Goal: Information Seeking & Learning: Learn about a topic

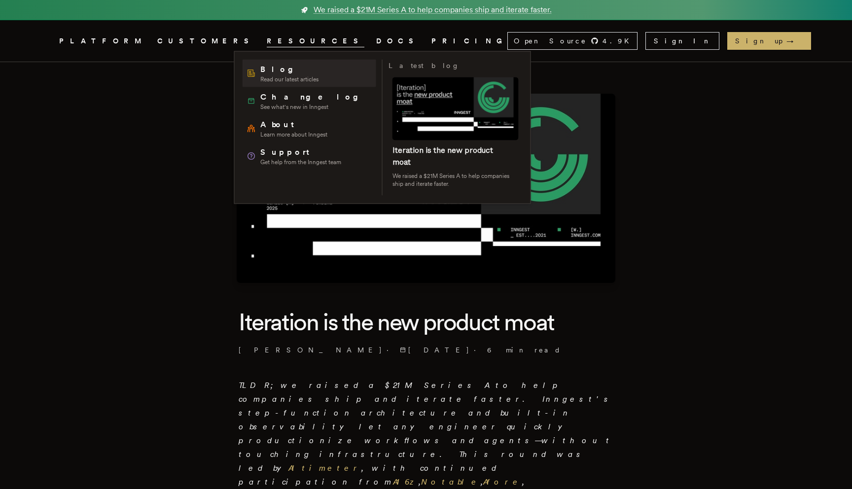
click at [262, 69] on span "Blog" at bounding box center [289, 70] width 58 height 12
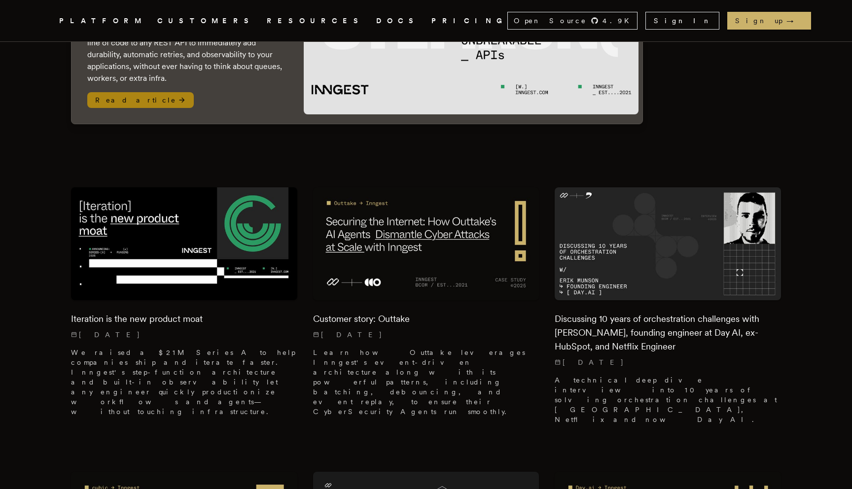
scroll to position [205, 0]
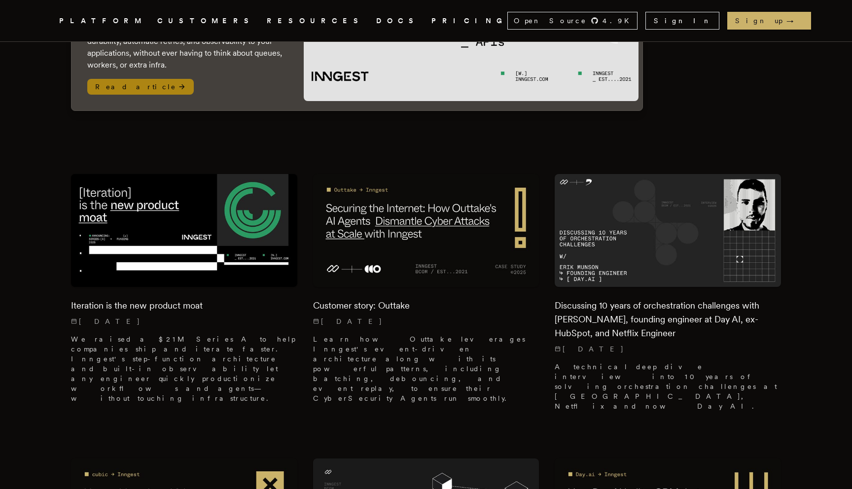
click at [407, 54] on img at bounding box center [471, 17] width 335 height 167
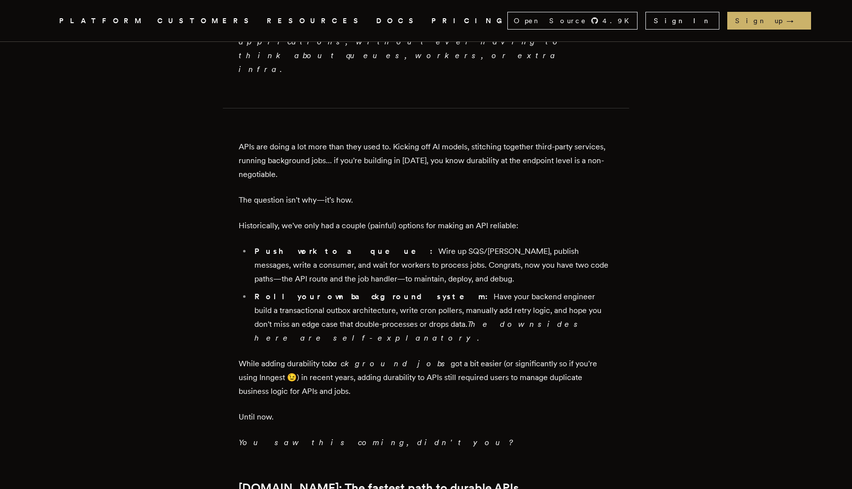
scroll to position [691, 0]
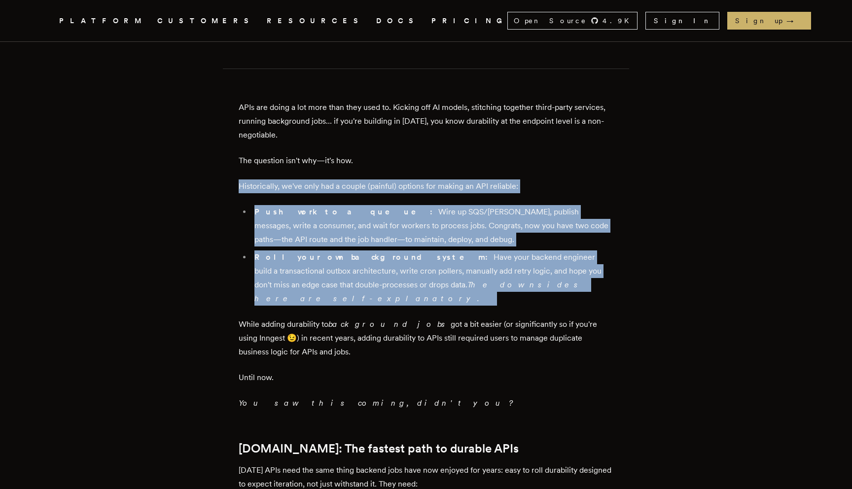
drag, startPoint x: 383, startPoint y: 117, endPoint x: 366, endPoint y: 243, distance: 126.4
click at [399, 205] on li "Push work to a queue: Wire up SQS/Kafka, publish messages, write a consumer, an…" at bounding box center [432, 225] width 362 height 41
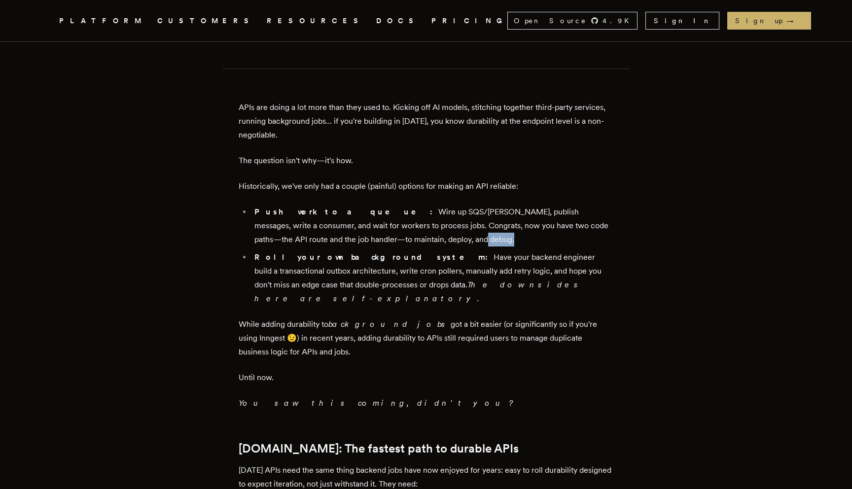
click at [399, 205] on li "Push work to a queue: Wire up SQS/Kafka, publish messages, write a consumer, an…" at bounding box center [432, 225] width 362 height 41
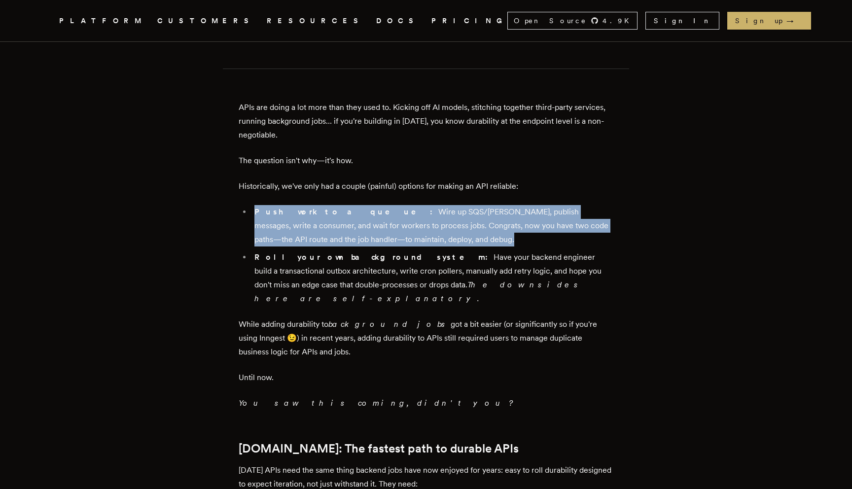
drag, startPoint x: 399, startPoint y: 179, endPoint x: 387, endPoint y: 149, distance: 32.0
click at [387, 205] on li "Push work to a queue: Wire up SQS/Kafka, publish messages, write a consumer, an…" at bounding box center [432, 225] width 362 height 41
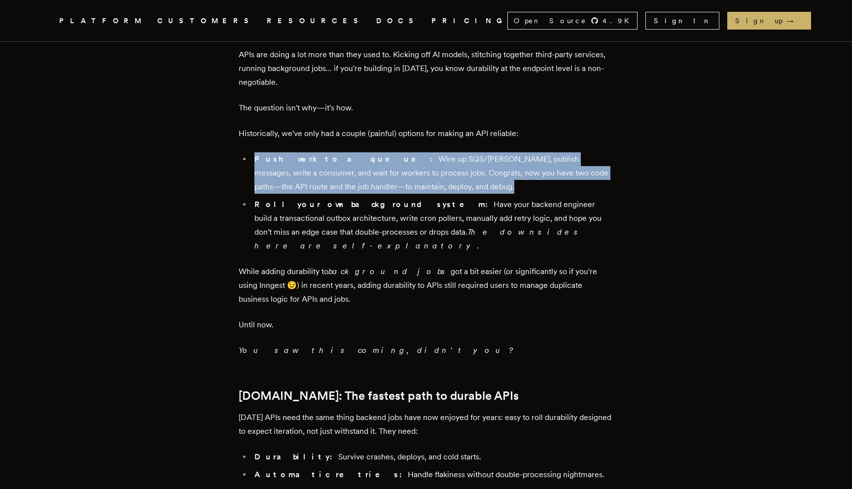
scroll to position [748, 0]
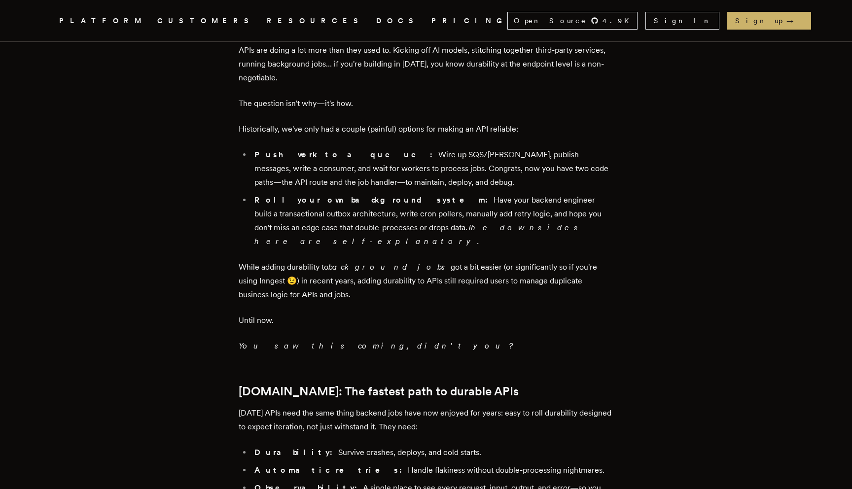
click at [387, 193] on li "Roll your own background system: Have your backend engineer build a transaction…" at bounding box center [432, 220] width 362 height 55
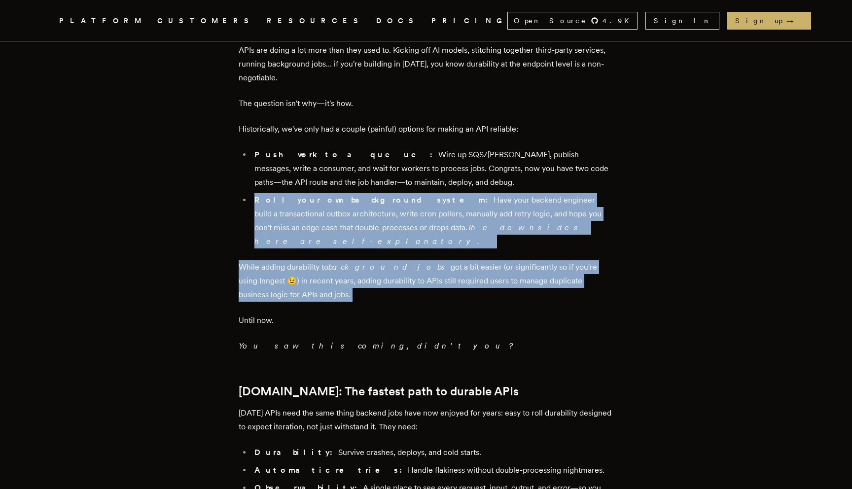
drag, startPoint x: 387, startPoint y: 149, endPoint x: 381, endPoint y: 244, distance: 94.9
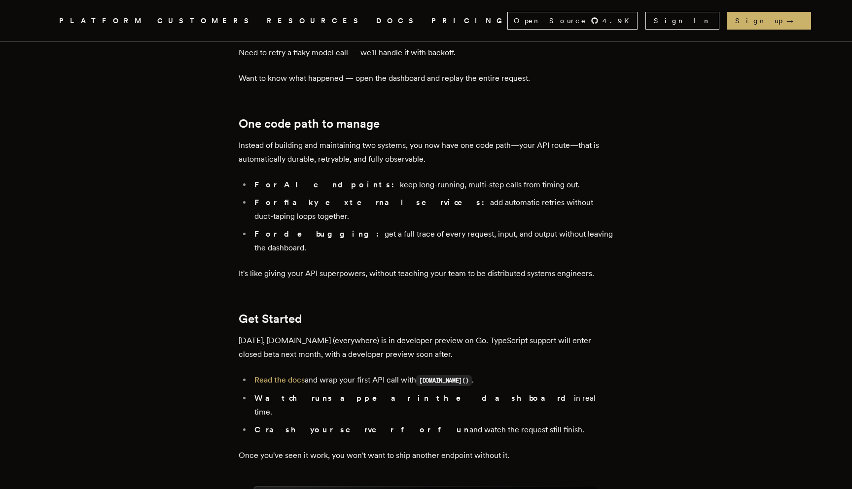
scroll to position [1542, 0]
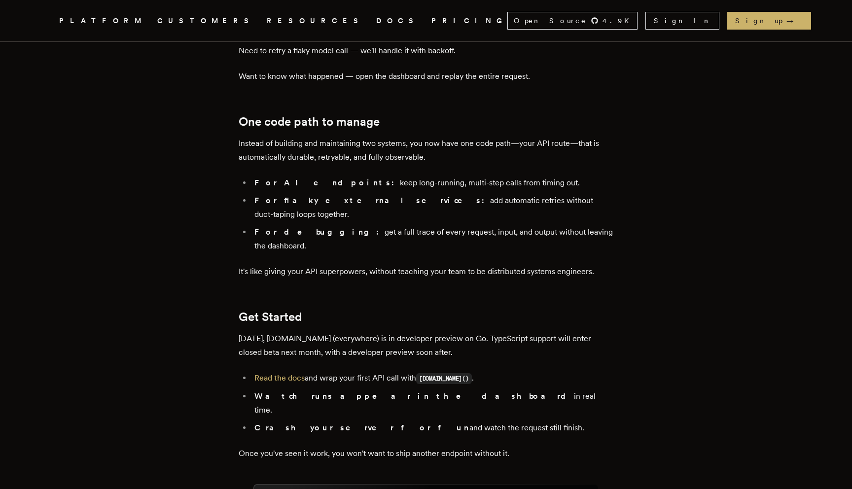
click at [431, 22] on link "PRICING" at bounding box center [469, 21] width 76 height 12
